Goal: Transaction & Acquisition: Purchase product/service

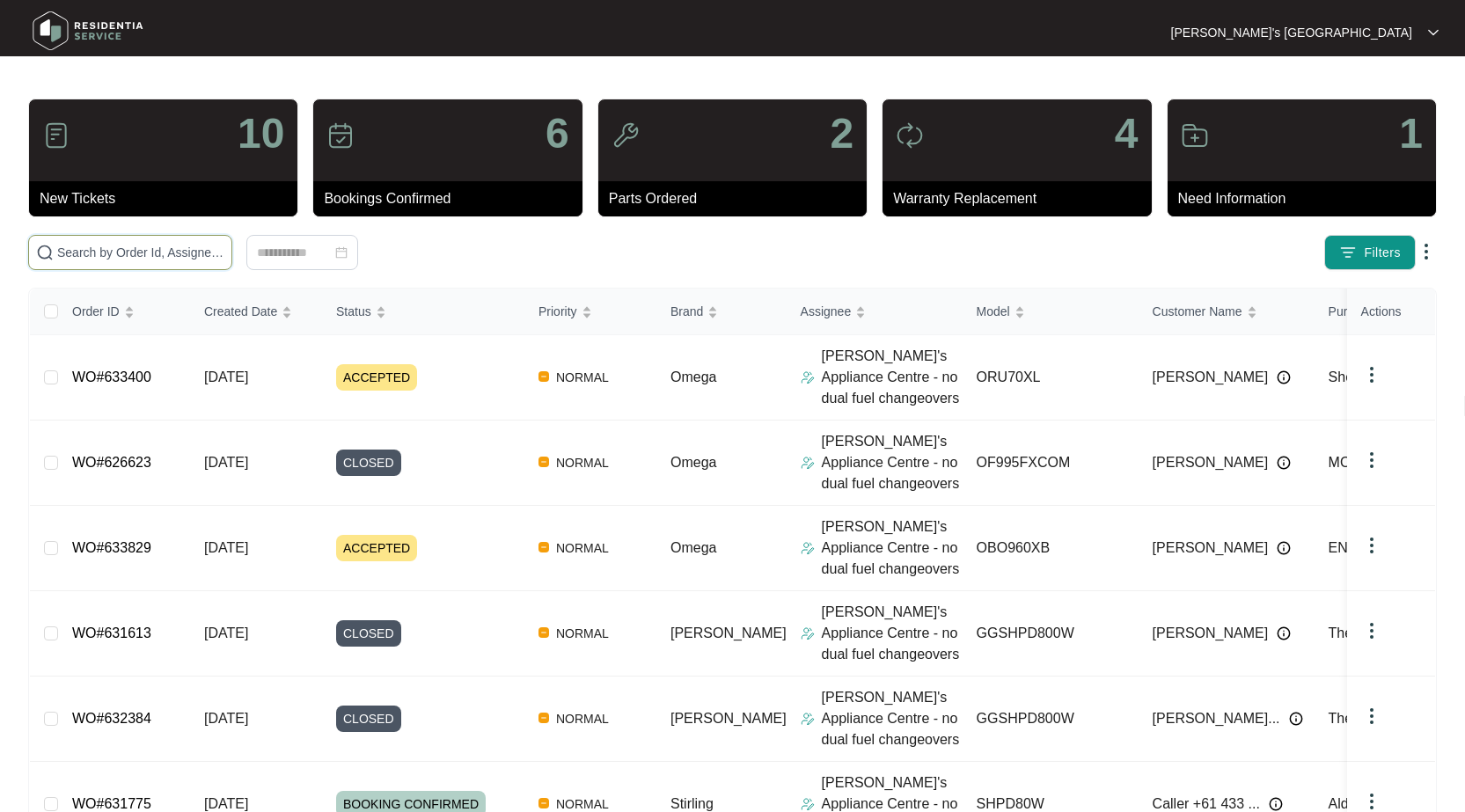
click at [145, 248] on input "text" at bounding box center [141, 252] width 167 height 19
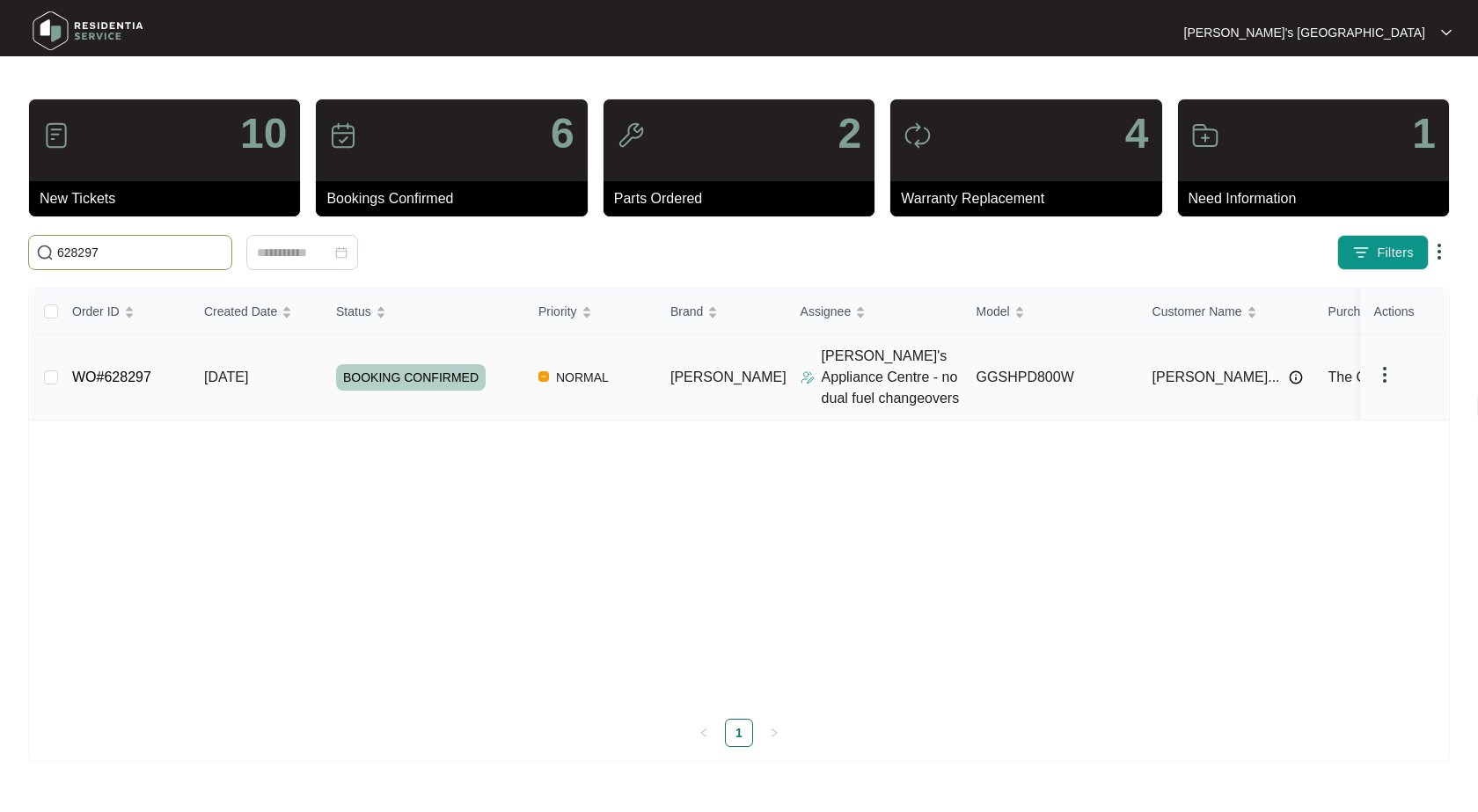
type input "628297"
click at [111, 378] on link "WO#628297" at bounding box center [111, 377] width 79 height 15
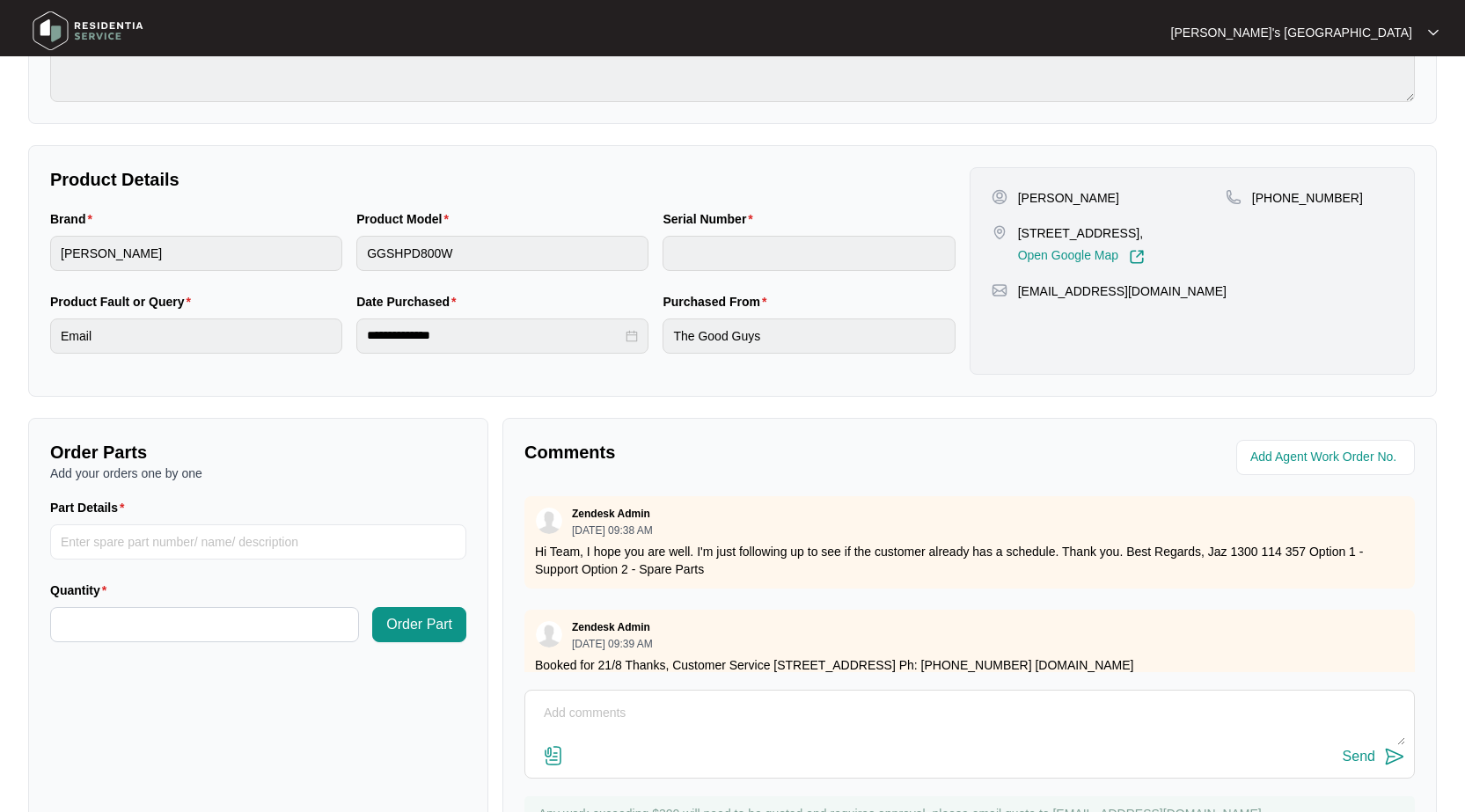
scroll to position [352, 0]
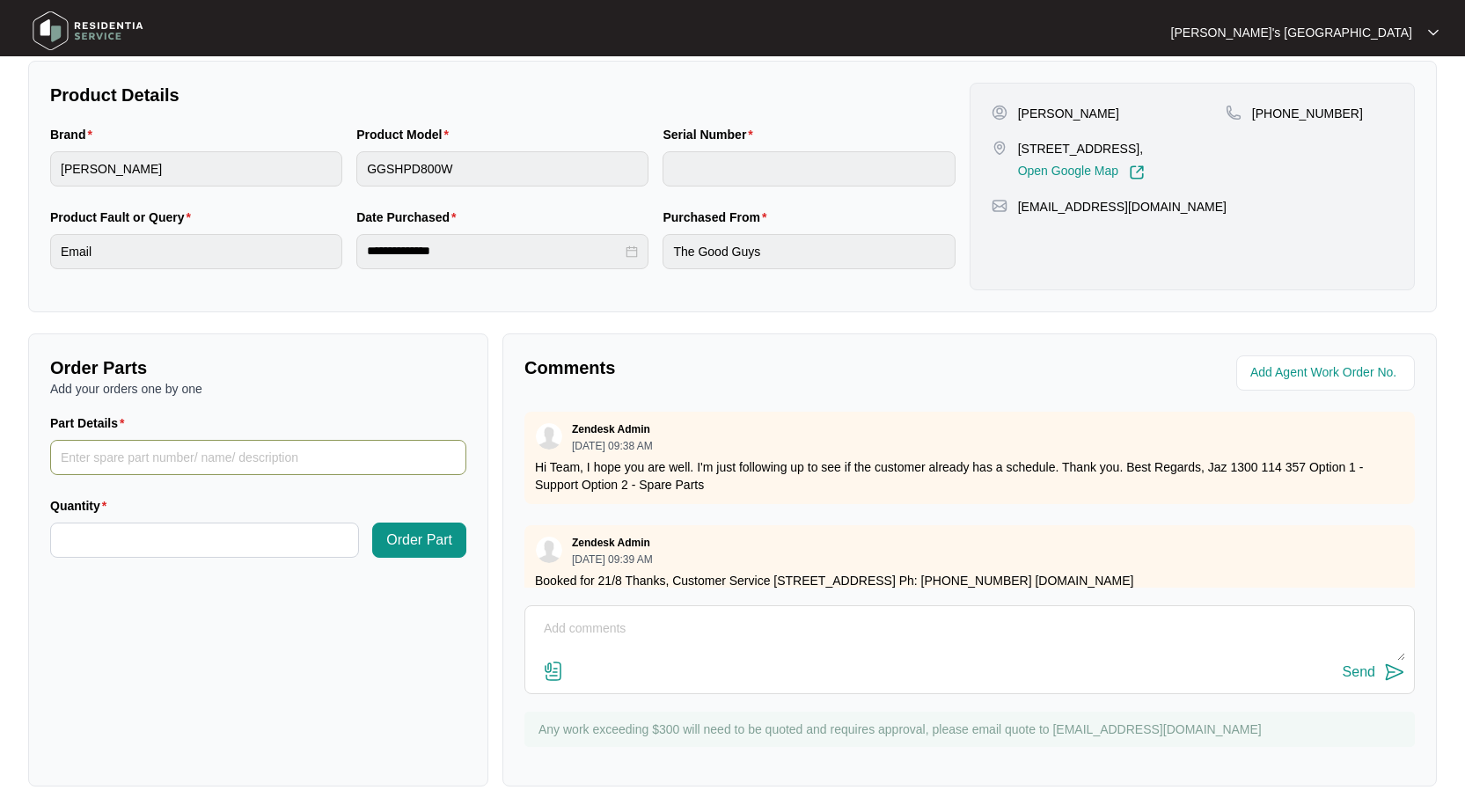
click at [346, 451] on input "Part Details" at bounding box center [258, 457] width 417 height 35
paste input "SP21094"
type input "SP21094 PCB"
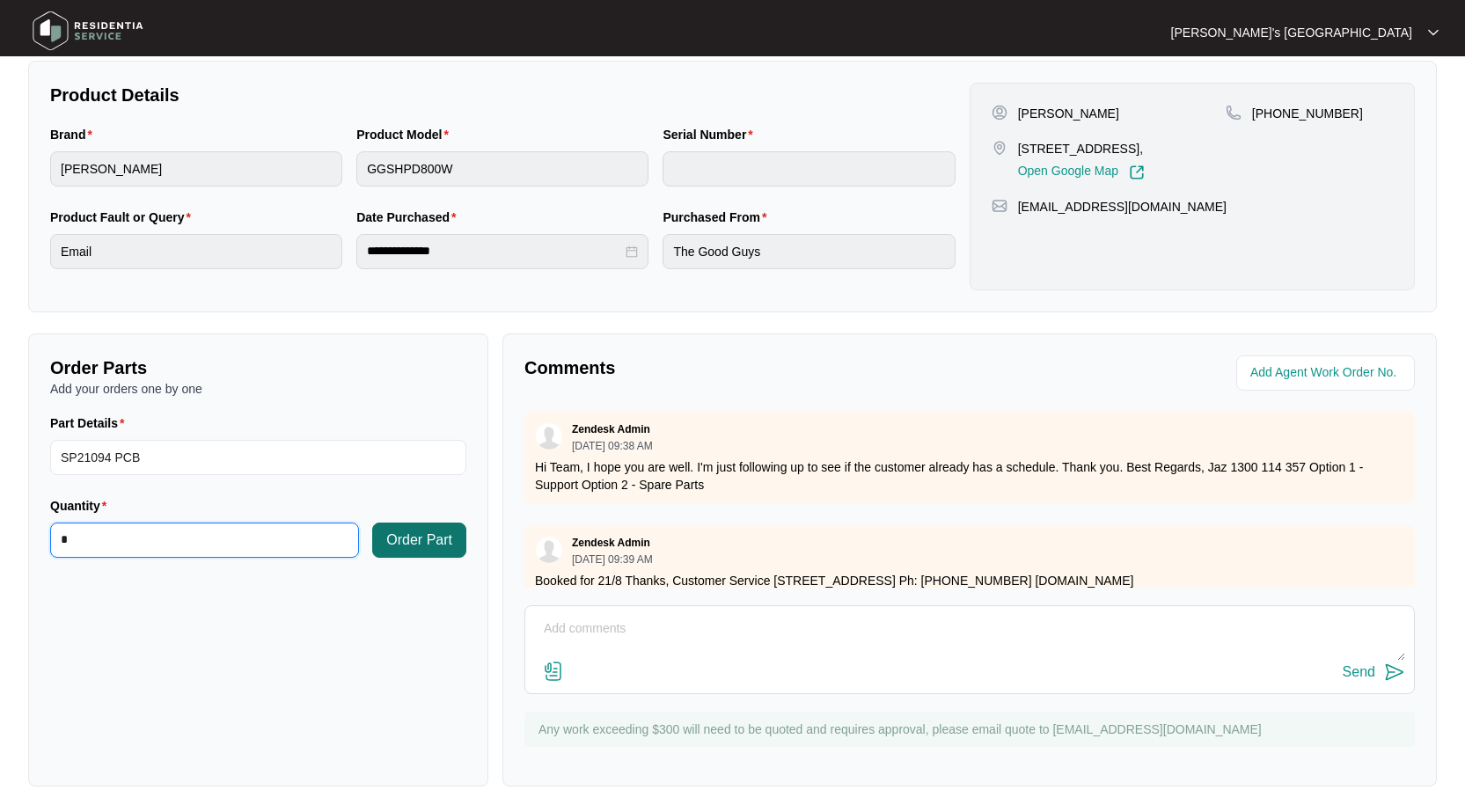
type input "*"
click at [400, 535] on span "Order Part" at bounding box center [419, 540] width 66 height 21
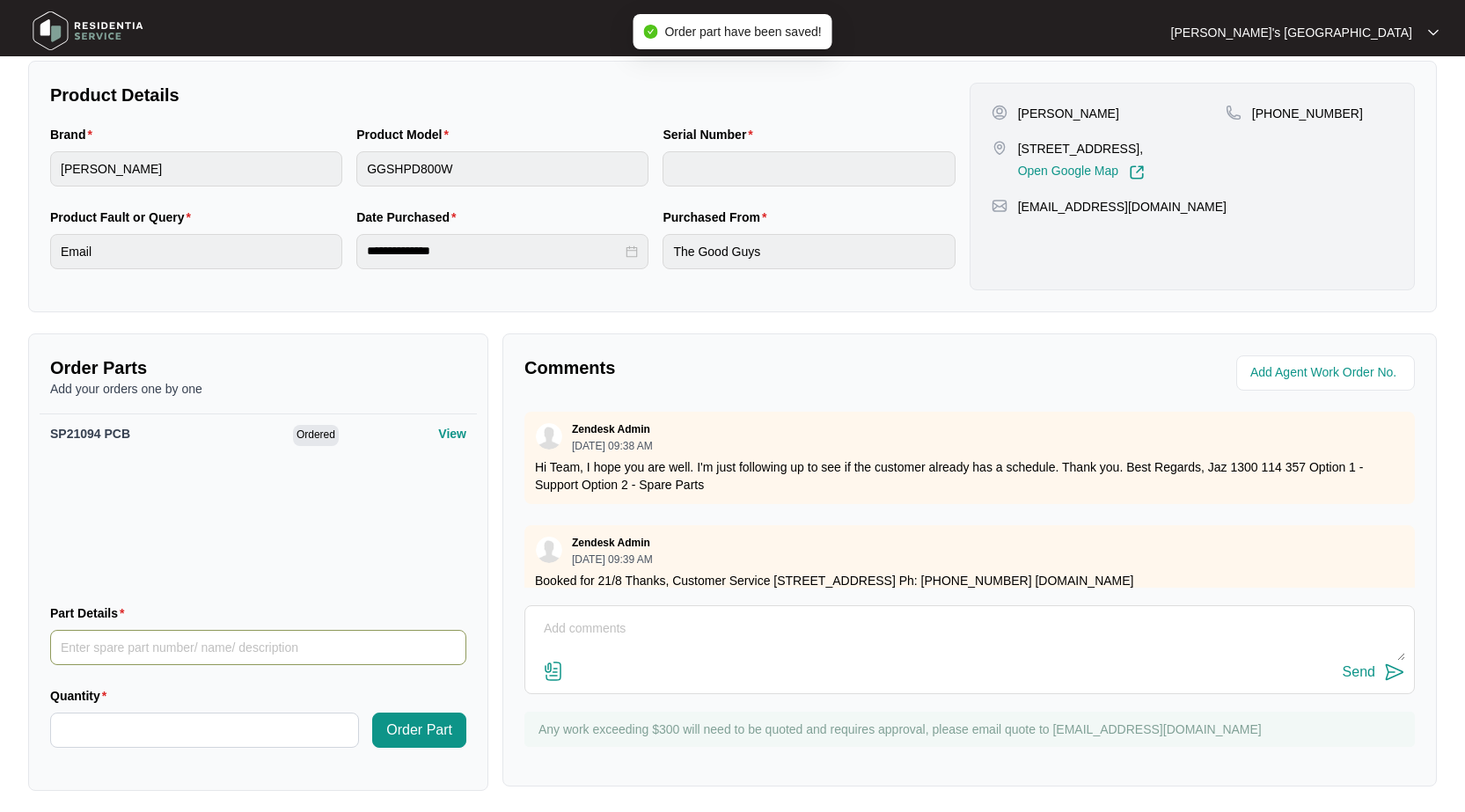
click at [186, 652] on input "Part Details" at bounding box center [258, 647] width 417 height 35
paste input "SP12031"
type input "SP12031 Sensor"
type input "*"
click at [427, 724] on span "Order Part" at bounding box center [419, 730] width 66 height 21
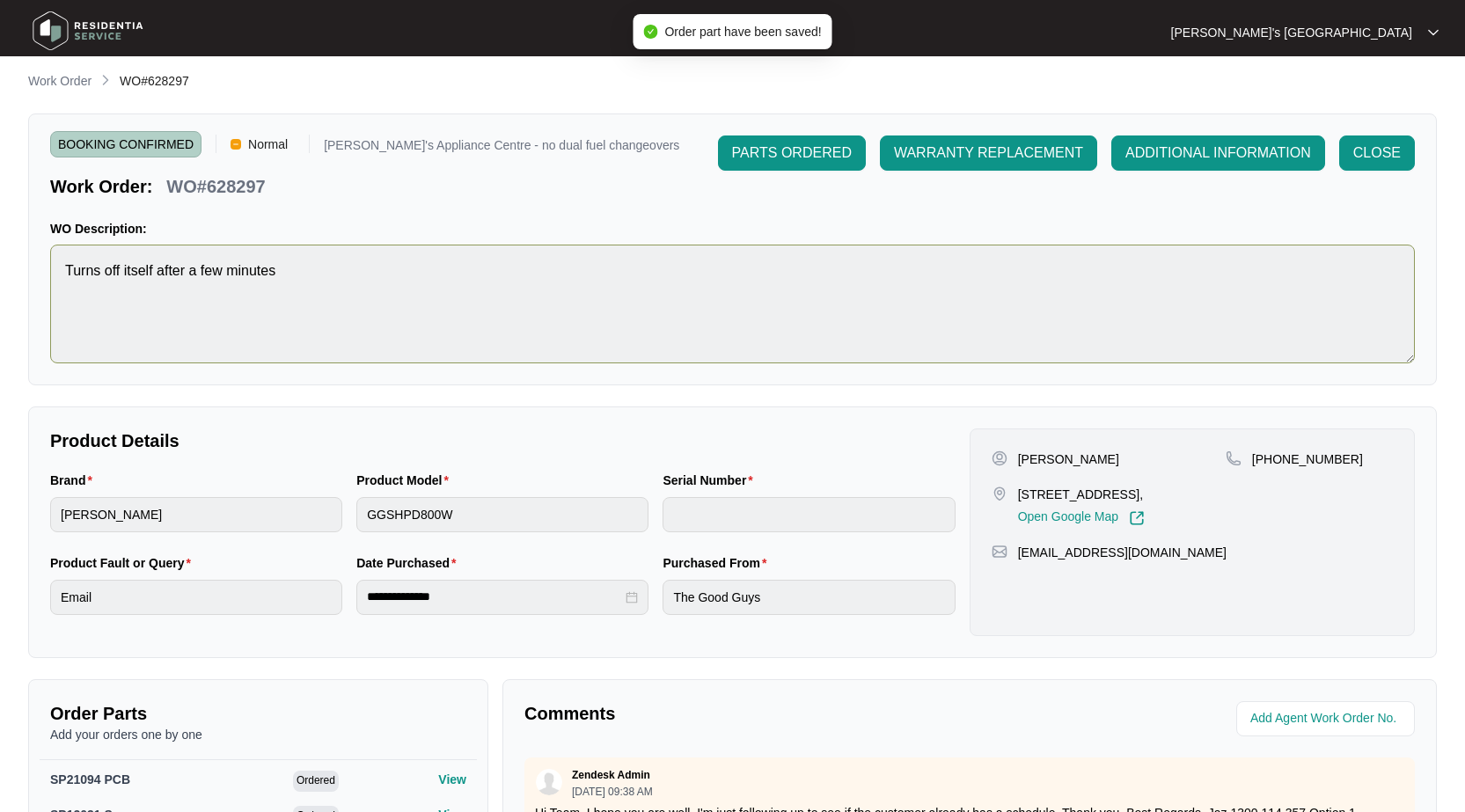
scroll to position [0, 0]
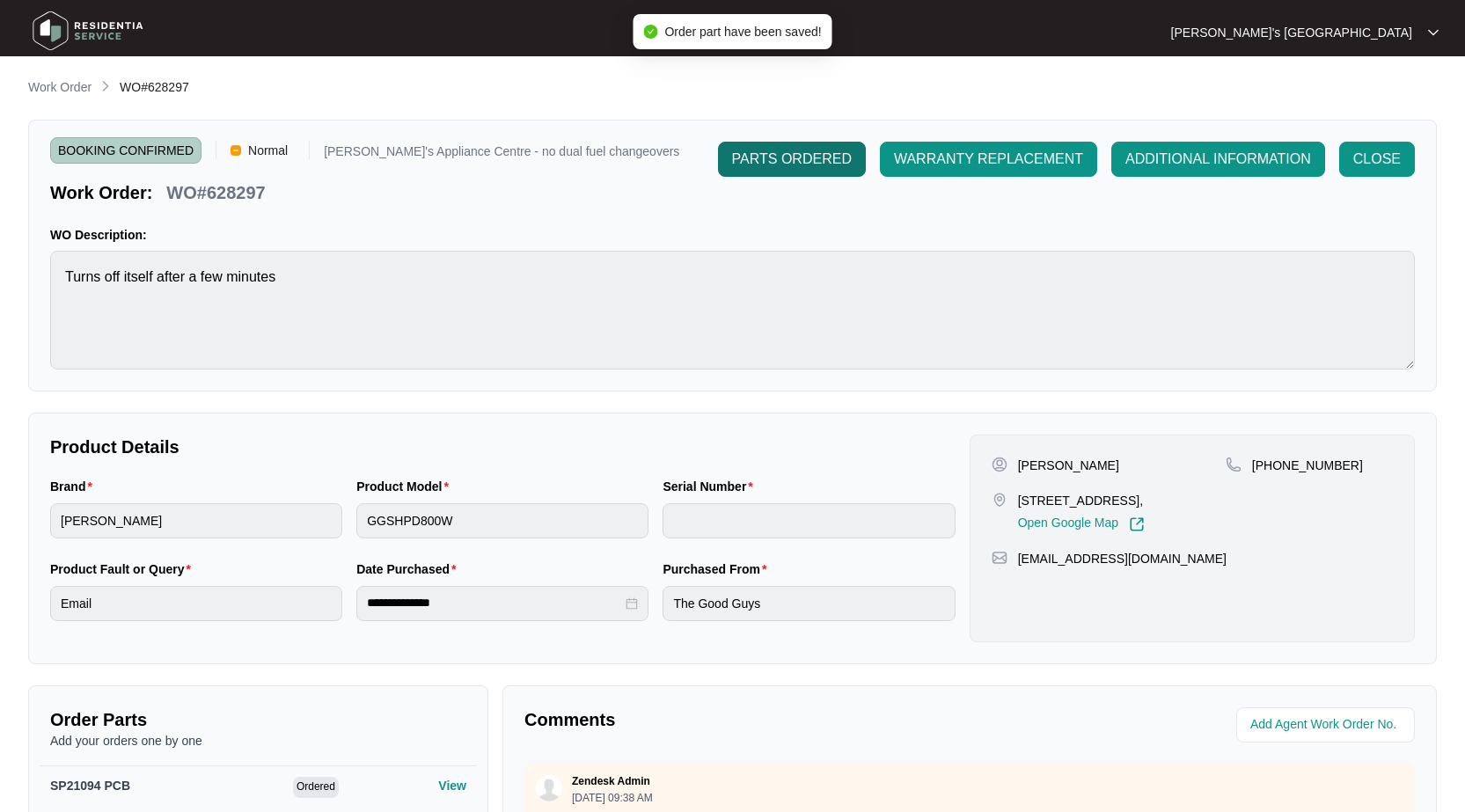
click at [810, 161] on span "PARTS ORDERED" at bounding box center [792, 159] width 120 height 21
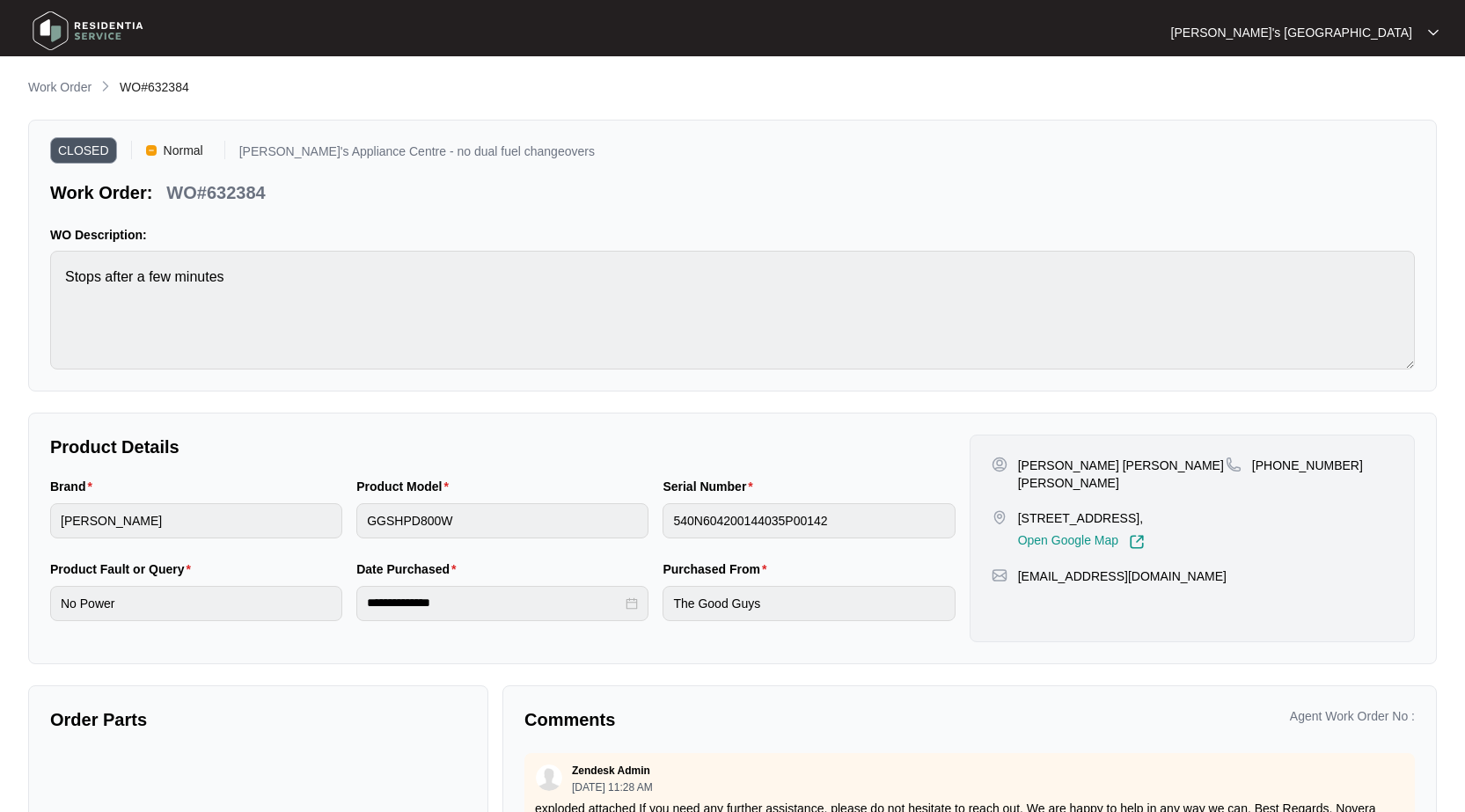
scroll to position [212, 0]
